Goal: Information Seeking & Learning: Learn about a topic

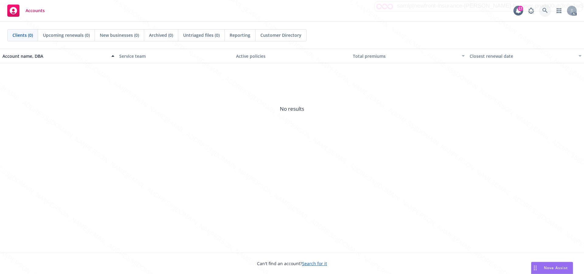
click at [542, 11] on link at bounding box center [545, 11] width 12 height 12
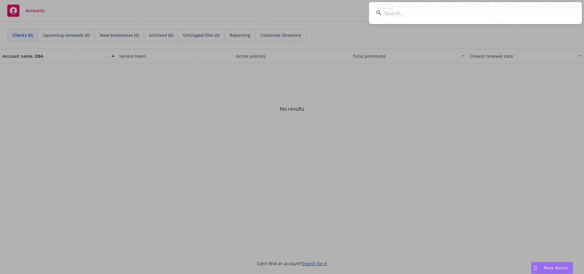
click at [389, 18] on input at bounding box center [475, 13] width 213 height 22
click at [394, 13] on input at bounding box center [475, 13] width 213 height 22
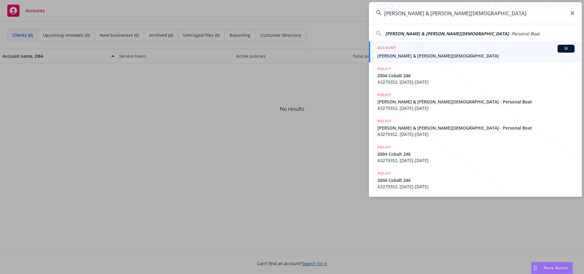
type input "[PERSON_NAME] & [PERSON_NAME][DEMOGRAPHIC_DATA]"
click at [402, 55] on span "[PERSON_NAME] & [PERSON_NAME][DEMOGRAPHIC_DATA]" at bounding box center [475, 56] width 197 height 6
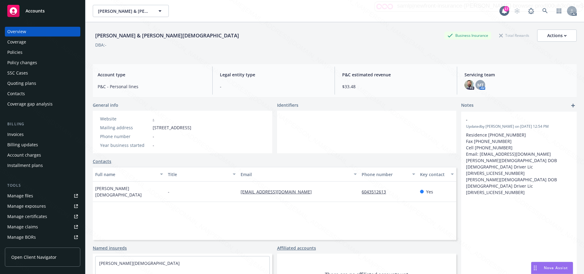
click at [485, 224] on div "- Updated by Steven Ludwig on 10/10/2023, 12:54 PM Residence 604 261-2861 Fax 6…" at bounding box center [518, 211] width 115 height 198
click at [9, 54] on div "Policies" at bounding box center [14, 52] width 15 height 10
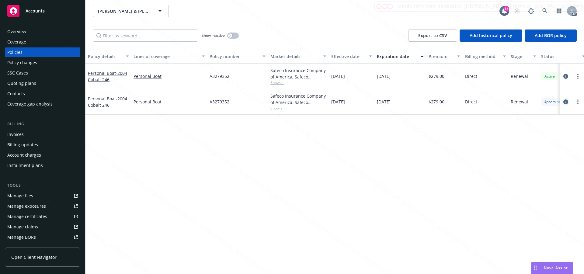
click at [565, 102] on icon "circleInformation" at bounding box center [565, 101] width 5 height 5
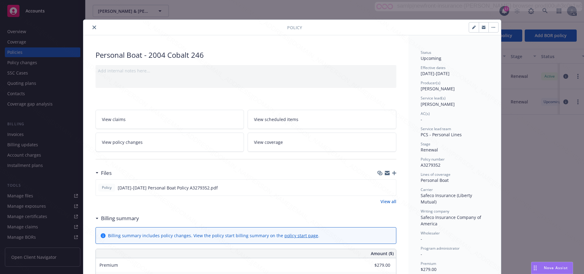
click at [477, 235] on div "Wholesaler -" at bounding box center [454, 236] width 68 height 12
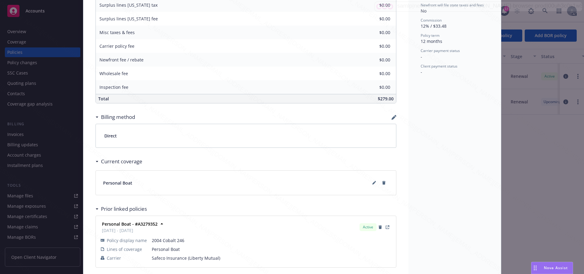
scroll to position [213, 0]
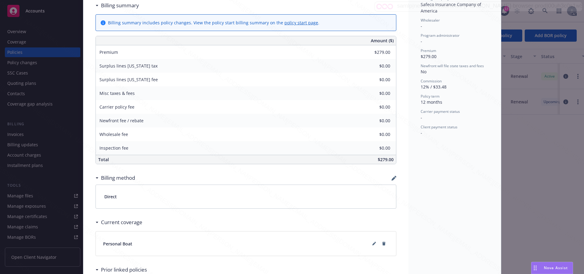
click at [438, 195] on div "Status Upcoming Effective dates 10/15/2025 - 10/15/2026 Producer(s) Kelsey Malo…" at bounding box center [454, 83] width 92 height 520
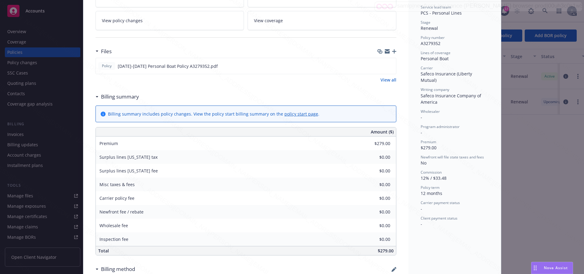
click at [485, 234] on div "Status Upcoming Effective dates 10/15/2025 - 10/15/2026 Producer(s) Kelsey Malo…" at bounding box center [454, 174] width 92 height 520
click at [460, 232] on div "Status Upcoming Effective dates 10/15/2025 - 10/15/2026 Producer(s) Kelsey Malo…" at bounding box center [454, 174] width 92 height 520
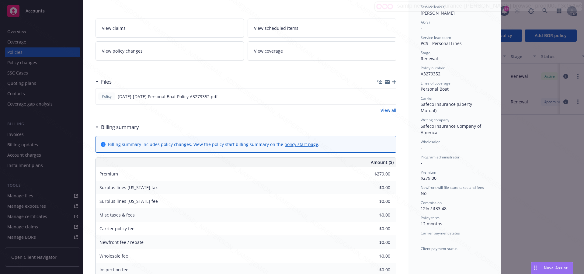
click at [449, 248] on div "Client payment status -" at bounding box center [454, 252] width 68 height 12
click at [454, 158] on div "Program administrator -" at bounding box center [454, 160] width 68 height 12
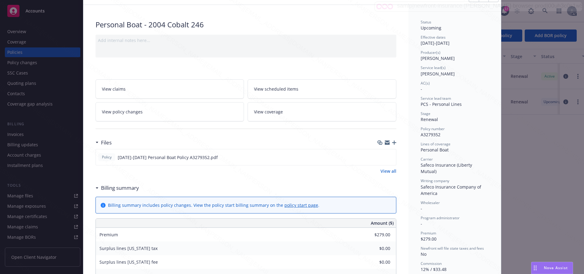
click at [454, 158] on div "Carrier" at bounding box center [454, 159] width 68 height 5
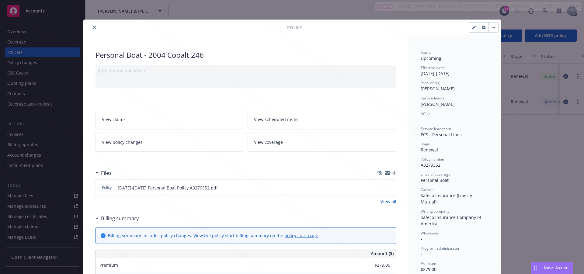
click at [270, 120] on span "View scheduled items" at bounding box center [276, 119] width 44 height 6
click at [470, 261] on div "Premium" at bounding box center [454, 263] width 68 height 5
click at [257, 142] on span "View coverage" at bounding box center [268, 142] width 29 height 6
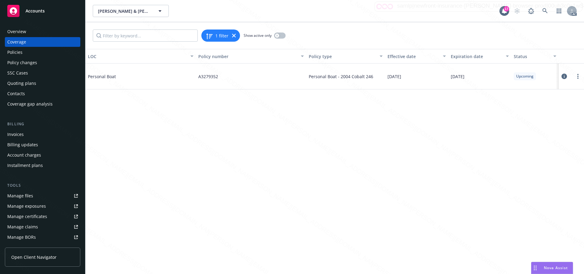
click at [566, 75] on icon at bounding box center [563, 76] width 5 height 5
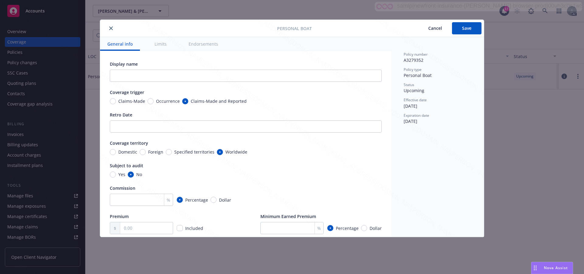
click at [212, 46] on button "Endorsements" at bounding box center [203, 44] width 44 height 14
type textarea "x"
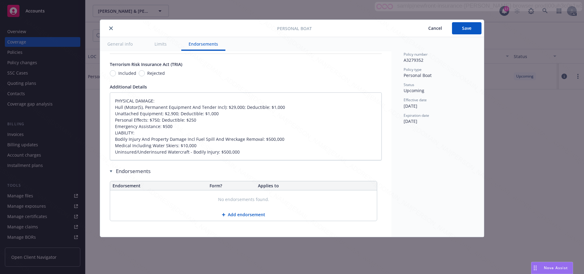
type textarea "x"
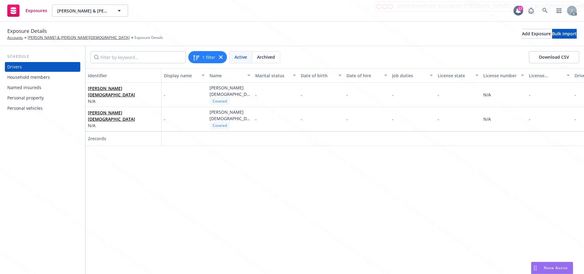
click at [336, 254] on div "Identifier Display name Name Marital status Date of birth Date of hire Job duti…" at bounding box center [334, 171] width 498 height 206
click at [26, 98] on div "Personal property" at bounding box center [25, 98] width 36 height 10
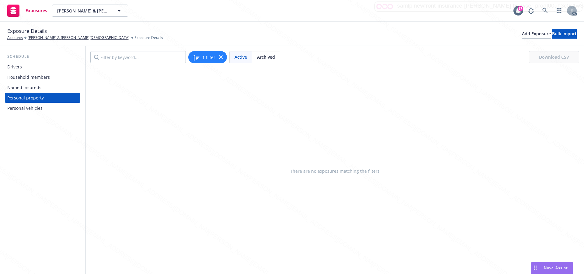
click at [29, 106] on div "Personal vehicles" at bounding box center [24, 108] width 35 height 10
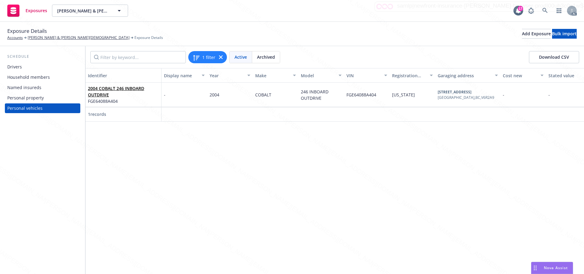
click at [233, 154] on div "Identifier Display name Year Make Model VIN Registration state Garaging address…" at bounding box center [334, 171] width 498 height 206
click at [98, 90] on link "2004 COBALT 246 INBOARD OUTDRIVE" at bounding box center [116, 91] width 56 height 12
